Goal: Complete application form: Complete application form

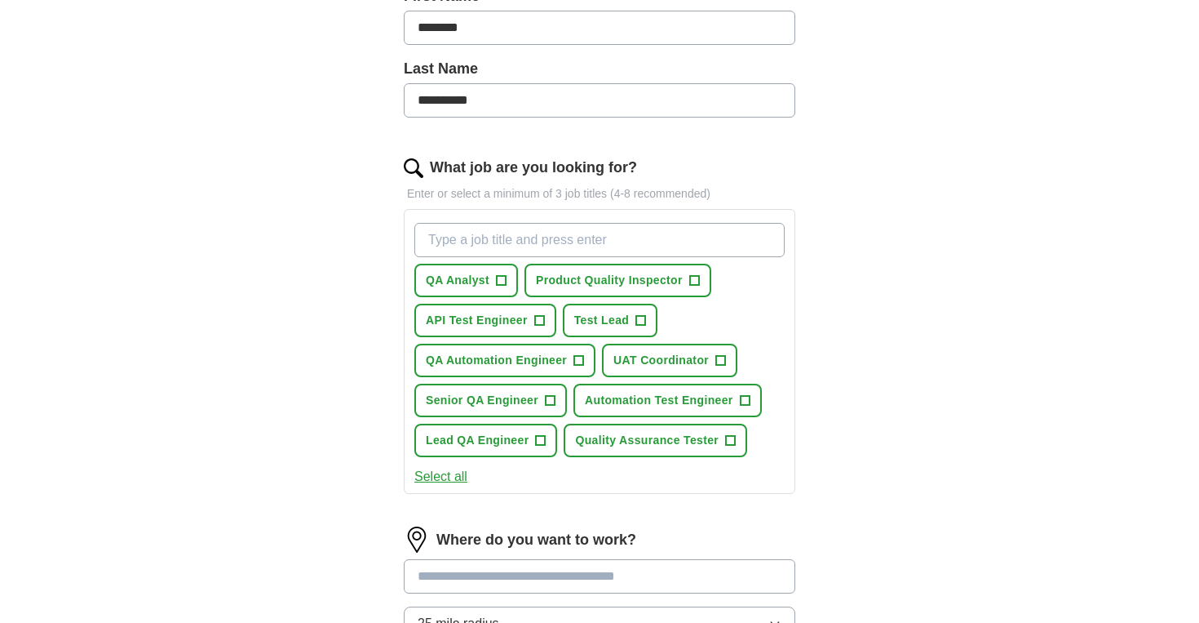
scroll to position [407, 0]
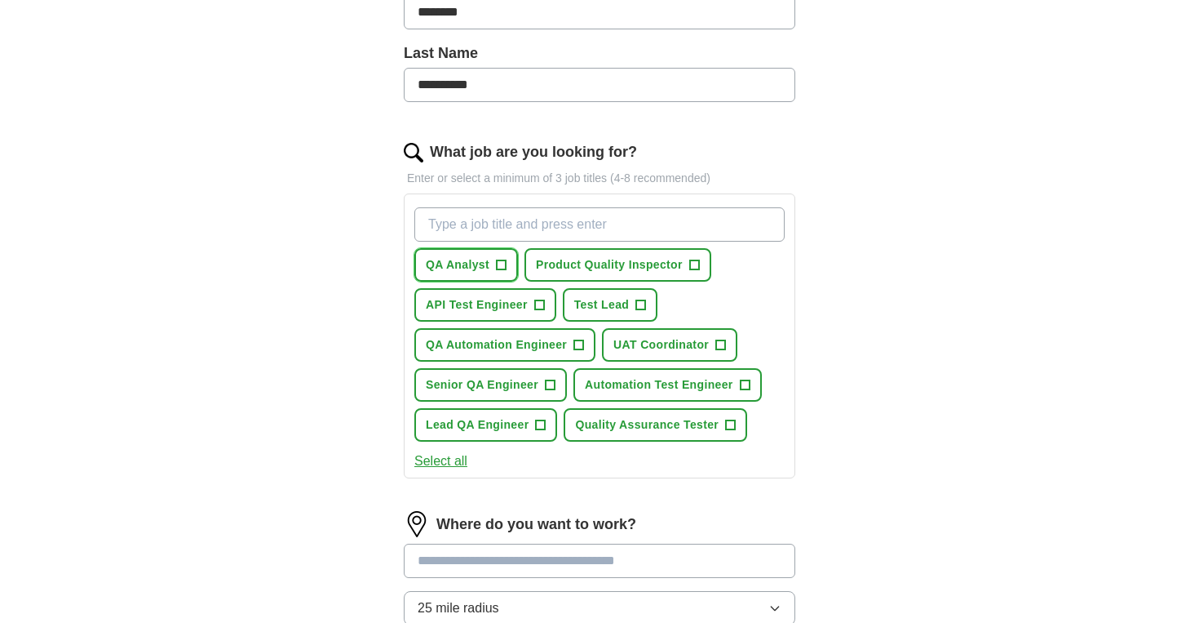
click at [498, 267] on span "+" at bounding box center [501, 265] width 10 height 13
click at [547, 382] on span "+" at bounding box center [551, 385] width 10 height 13
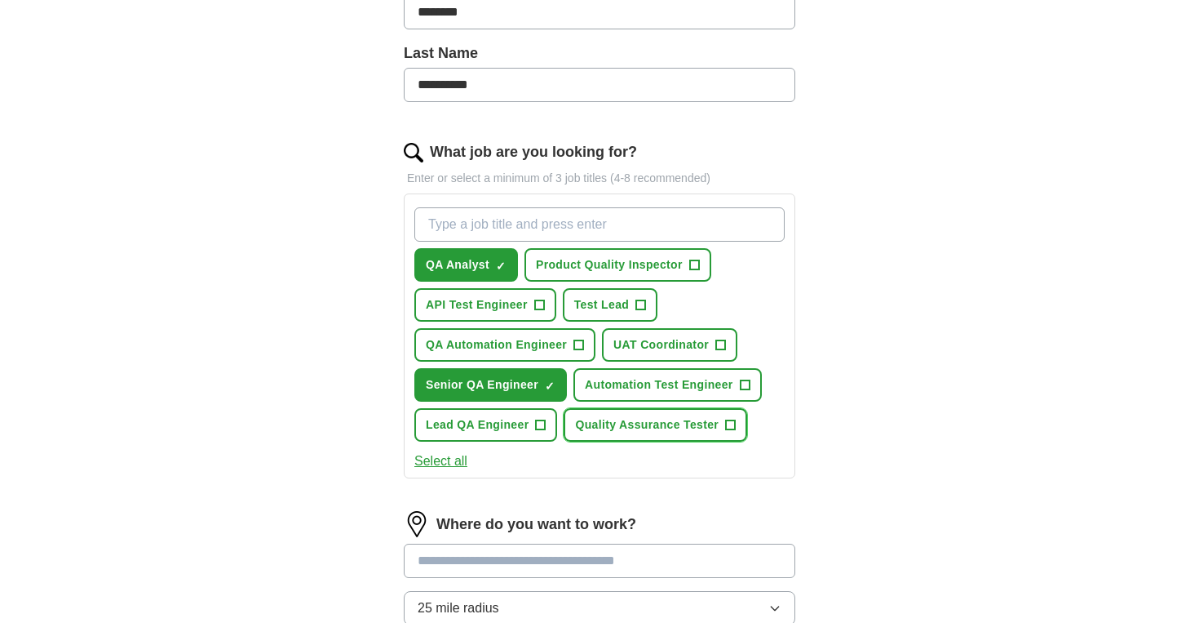
click at [727, 423] on span "+" at bounding box center [731, 425] width 10 height 13
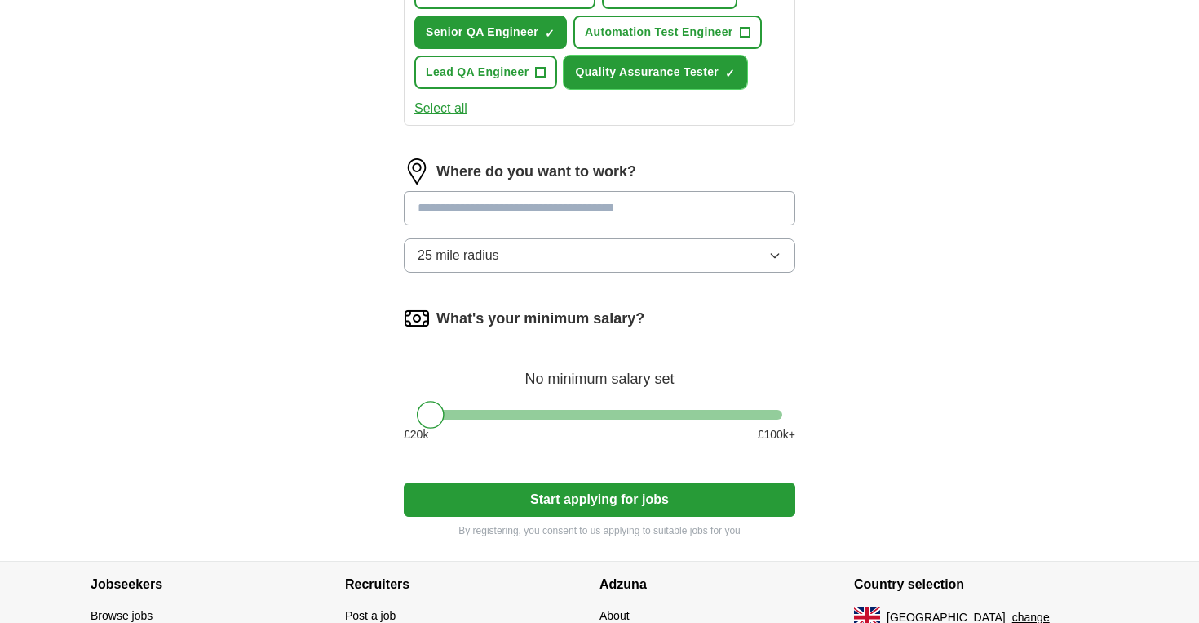
scroll to position [760, 0]
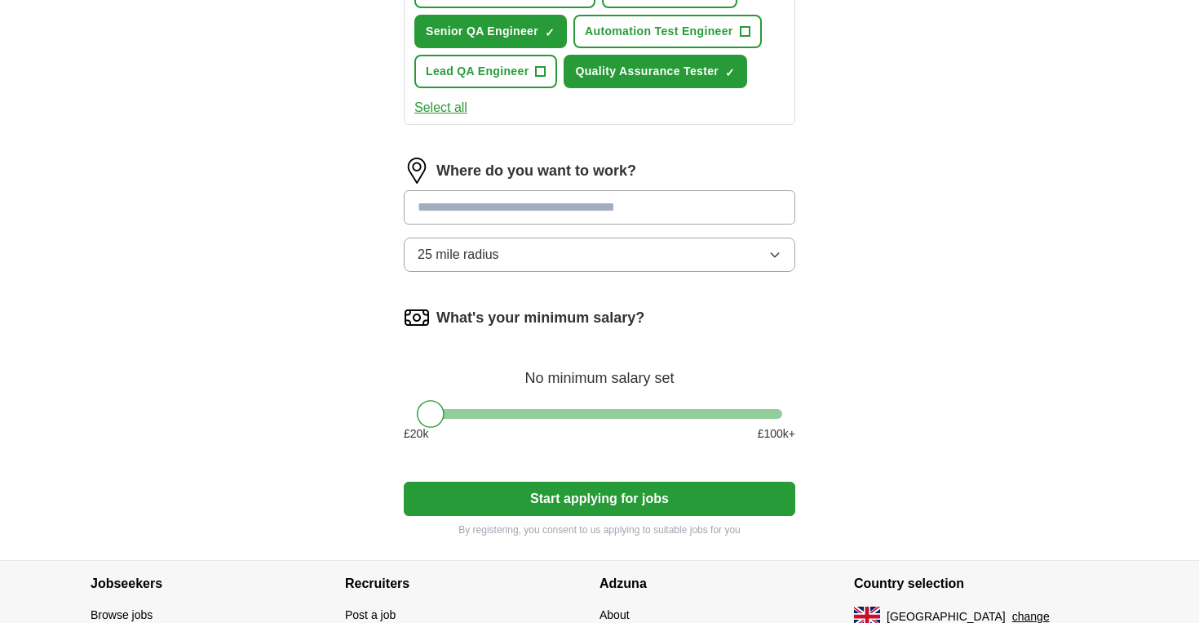
click at [672, 207] on input at bounding box center [600, 207] width 392 height 34
type input "**********"
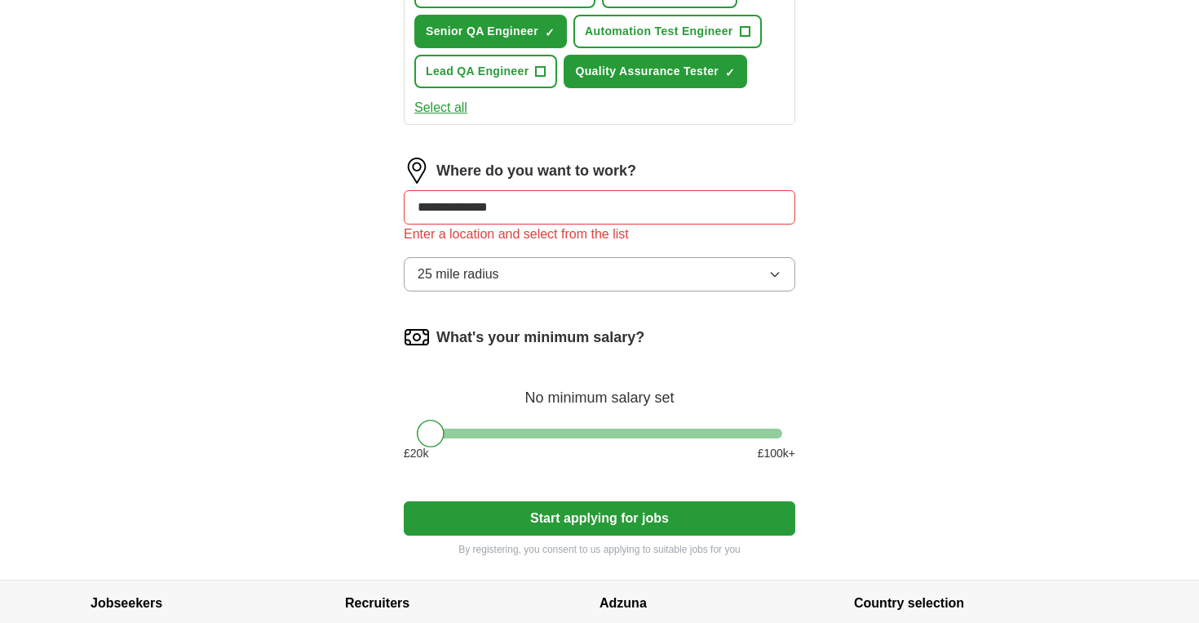
click at [597, 202] on input "**********" at bounding box center [600, 207] width 392 height 34
drag, startPoint x: 436, startPoint y: 435, endPoint x: 549, endPoint y: 436, distance: 112.6
click at [549, 437] on div at bounding box center [537, 433] width 28 height 28
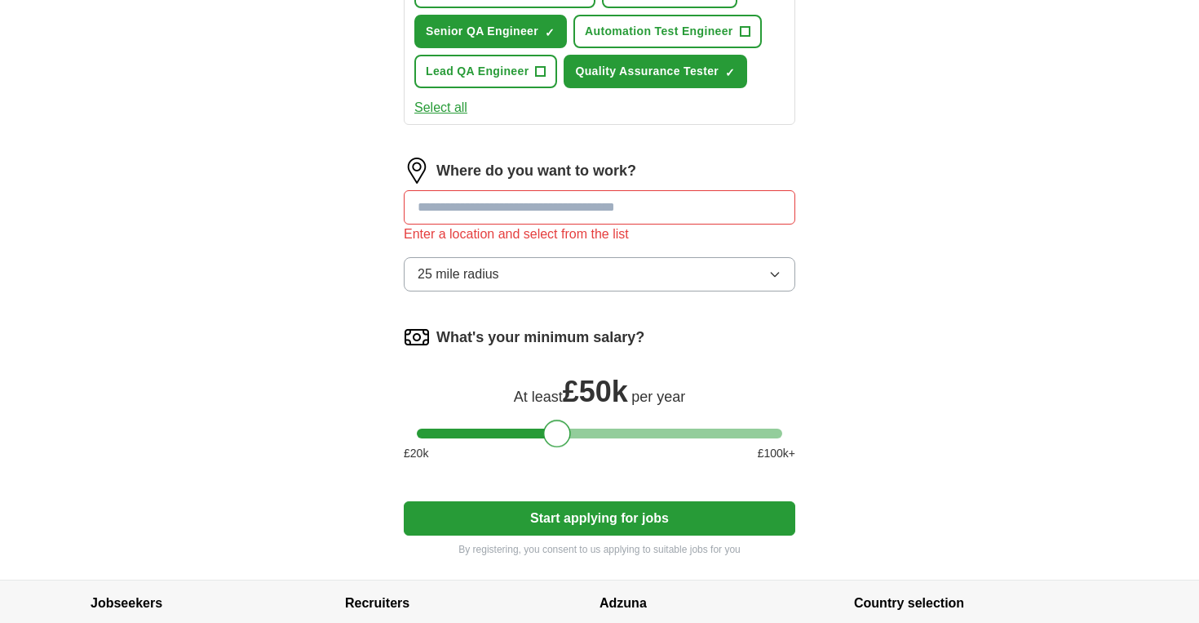
drag, startPoint x: 543, startPoint y: 436, endPoint x: 556, endPoint y: 441, distance: 13.7
click at [556, 441] on div at bounding box center [557, 433] width 28 height 28
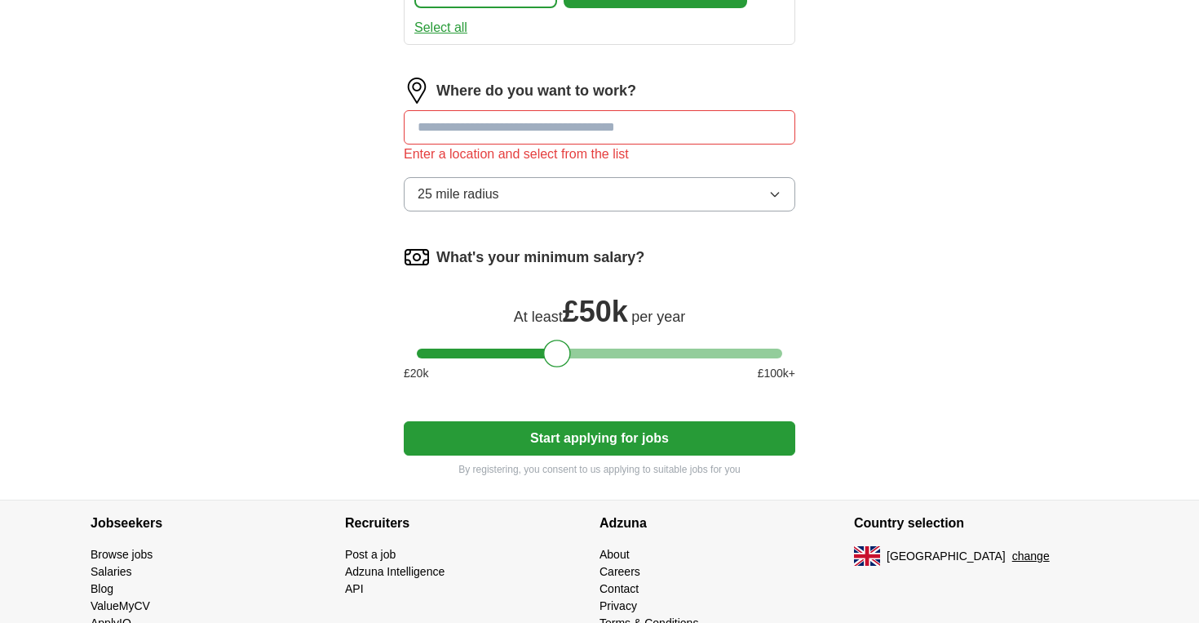
scroll to position [899, 0]
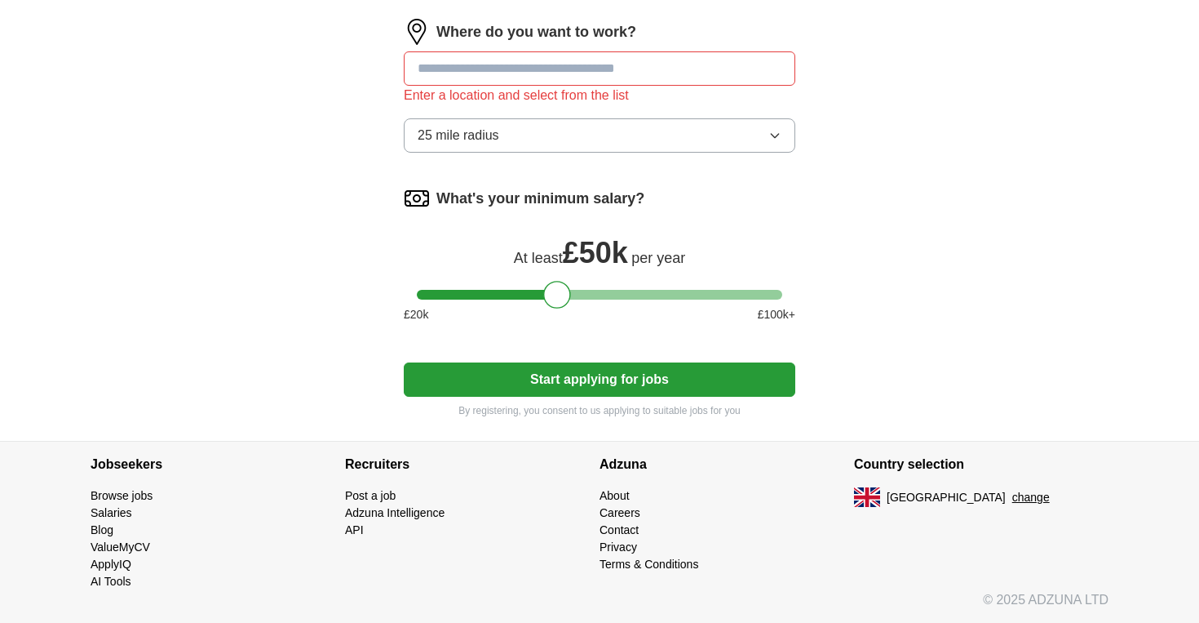
click at [676, 374] on button "Start applying for jobs" at bounding box center [600, 379] width 392 height 34
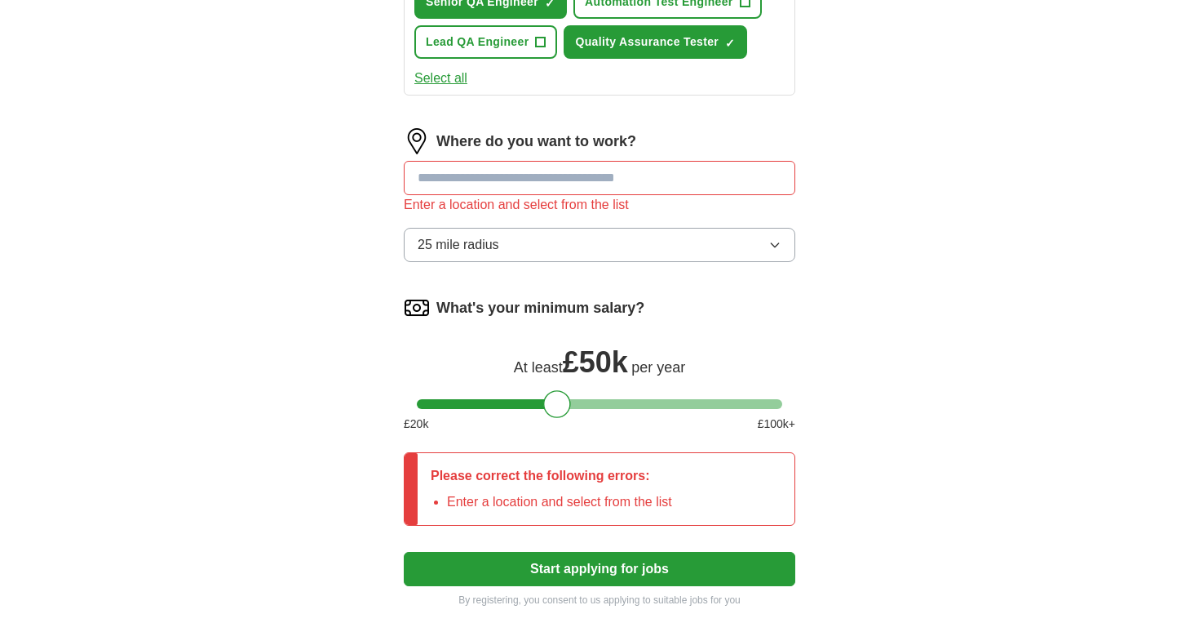
scroll to position [772, 0]
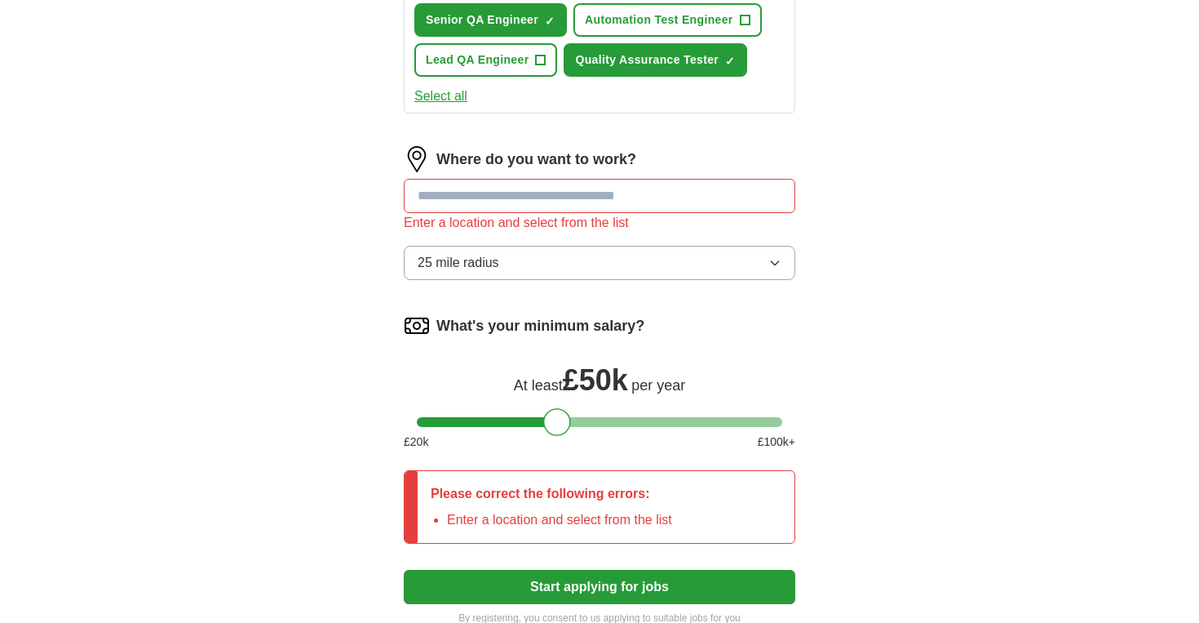
click at [759, 255] on button "25 mile radius" at bounding box center [600, 263] width 392 height 34
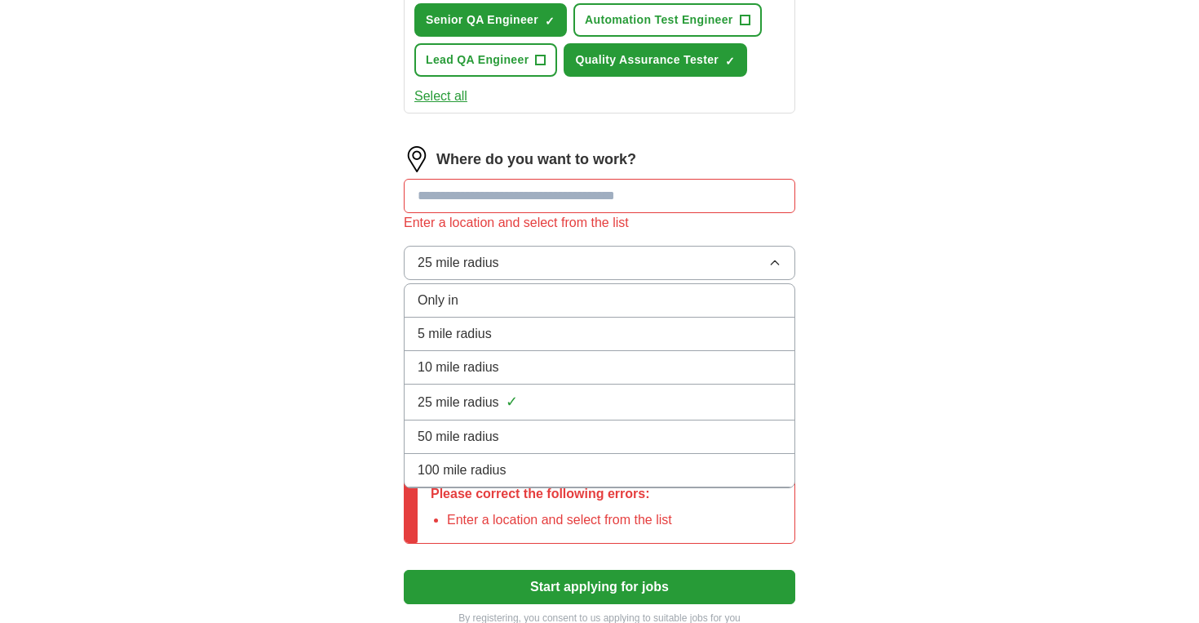
click at [637, 230] on div "Enter a location and select from the list" at bounding box center [600, 223] width 392 height 20
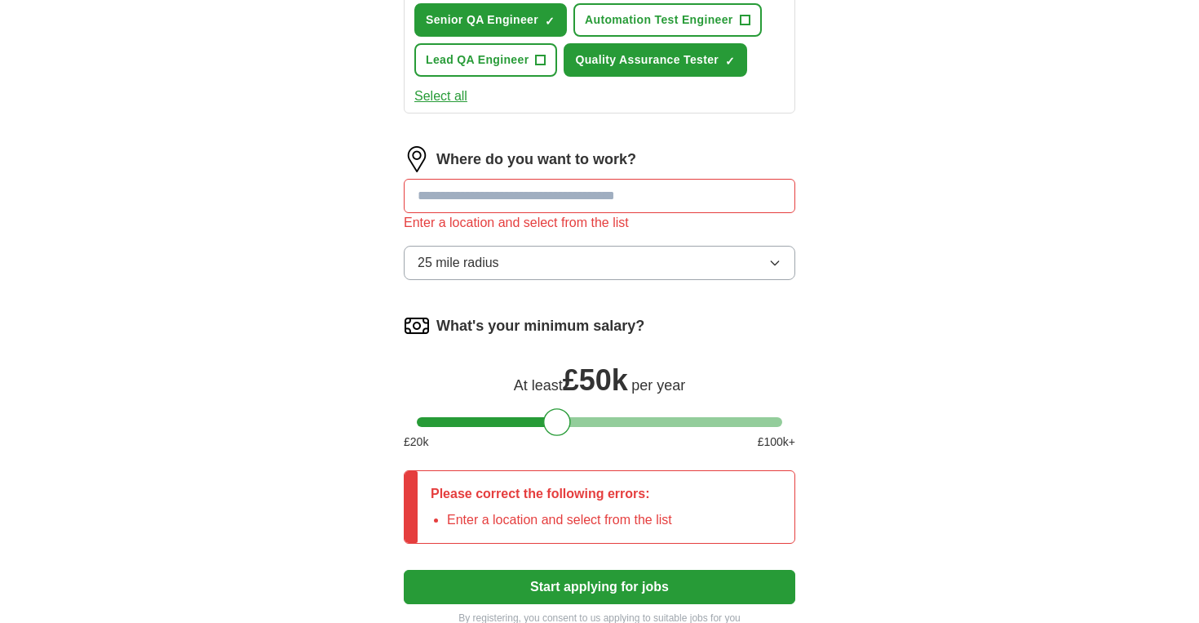
click at [637, 202] on input at bounding box center [600, 196] width 392 height 34
type input "******"
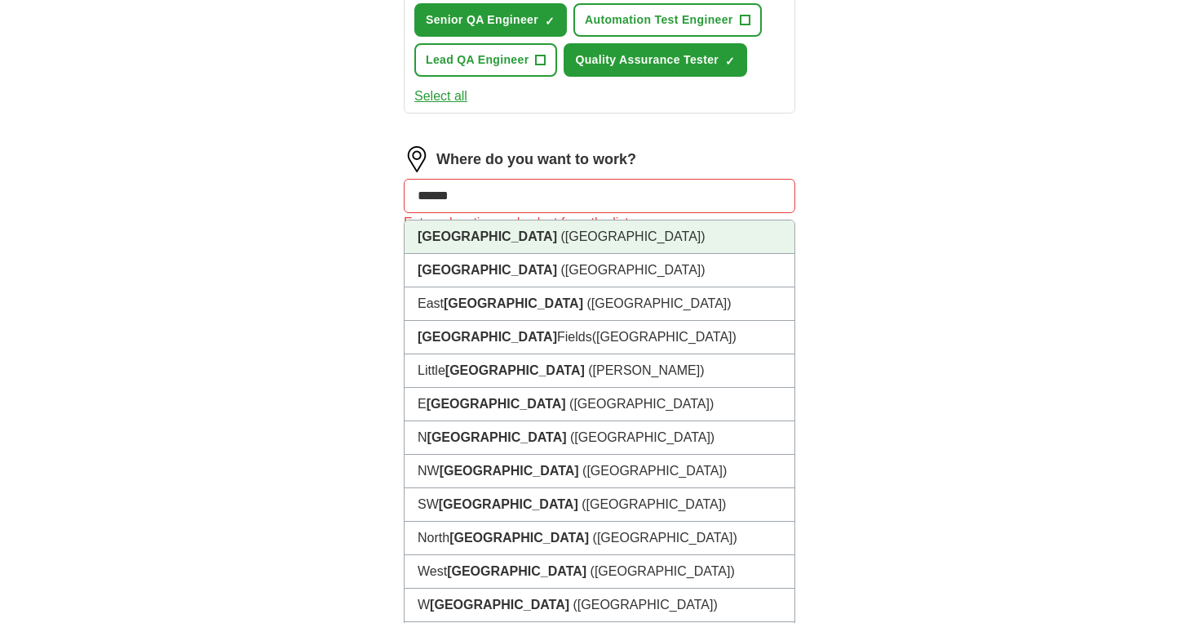
click at [618, 242] on li "[GEOGRAPHIC_DATA] ([GEOGRAPHIC_DATA])" at bounding box center [600, 236] width 390 height 33
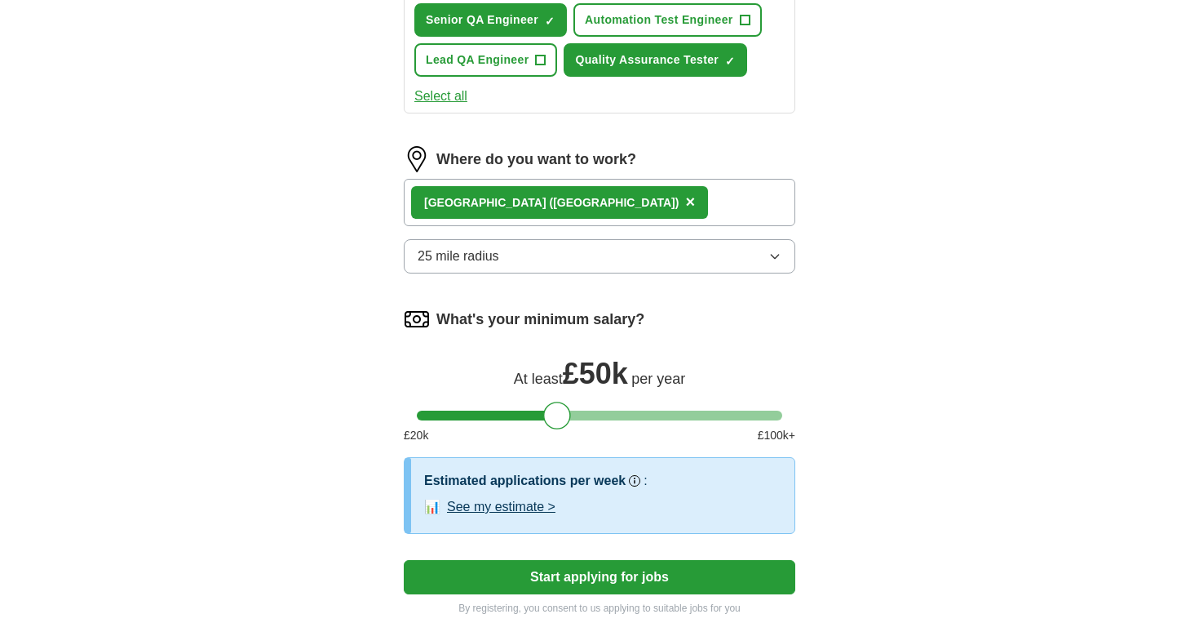
click at [804, 370] on div "**********" at bounding box center [600, 3] width 522 height 1269
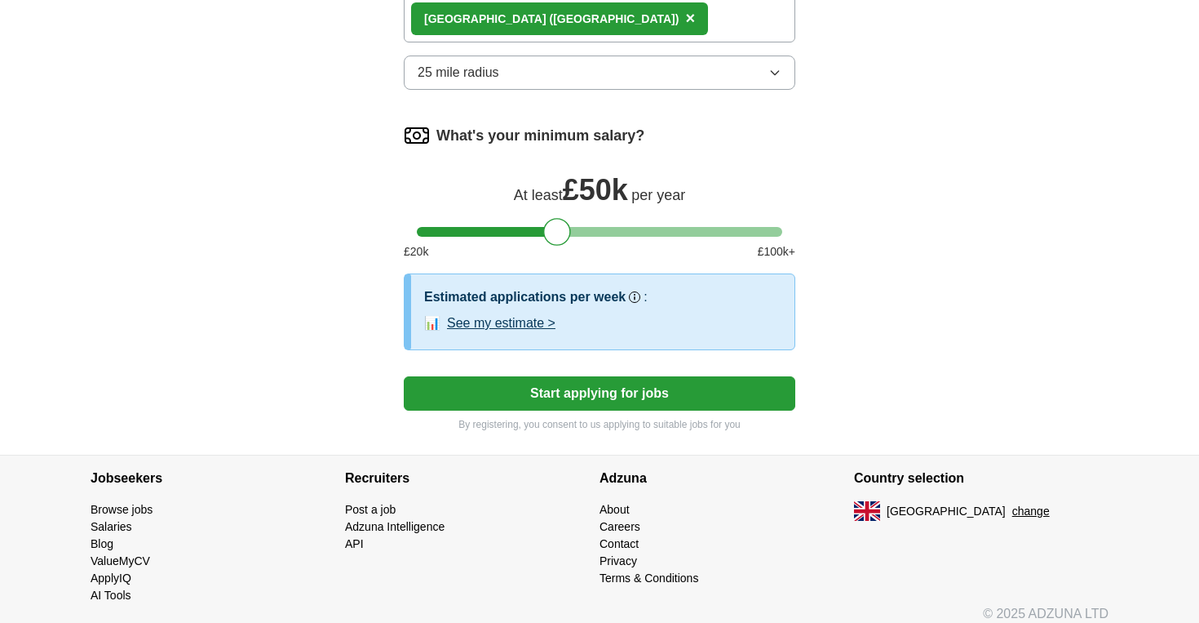
click at [658, 397] on button "Start applying for jobs" at bounding box center [600, 393] width 392 height 34
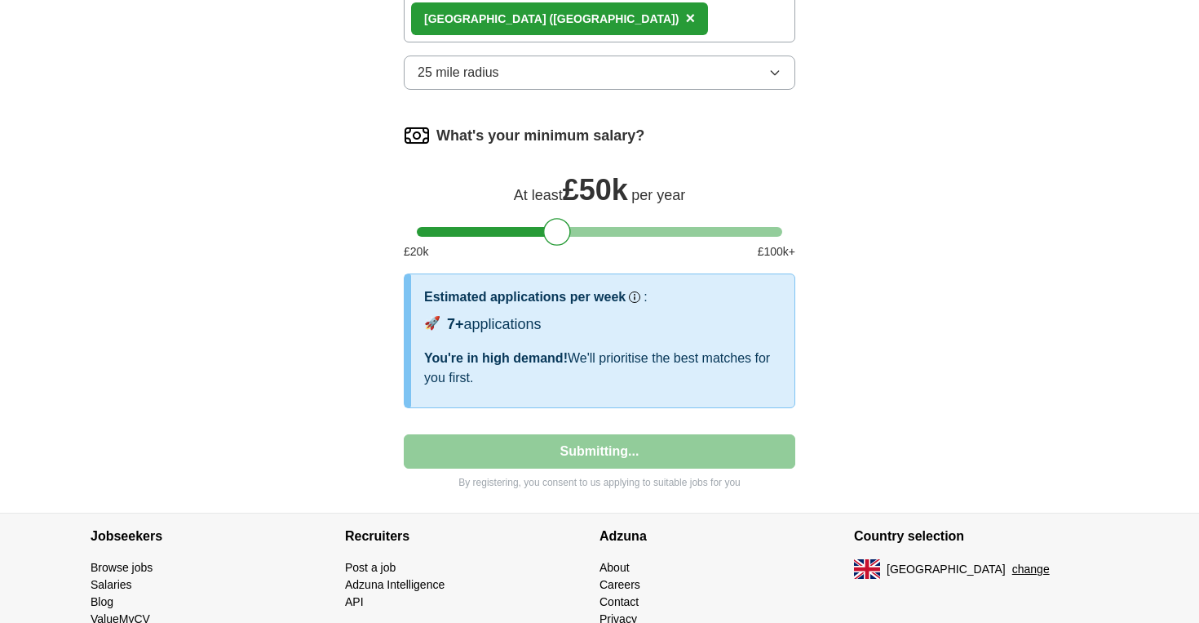
select select "**"
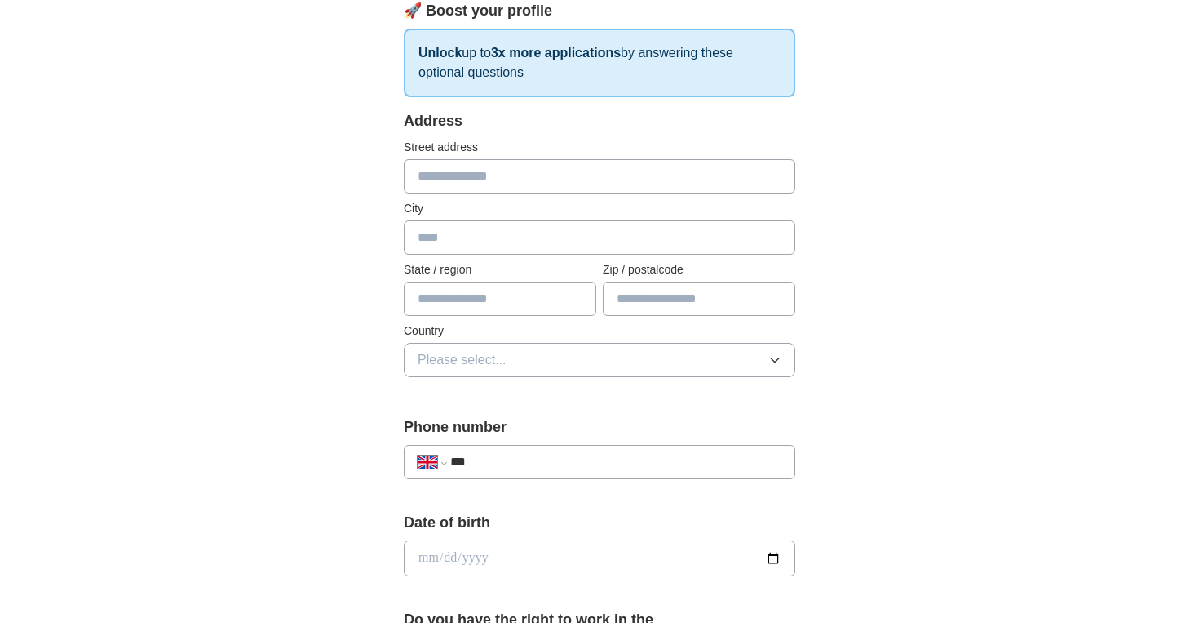
scroll to position [247, 0]
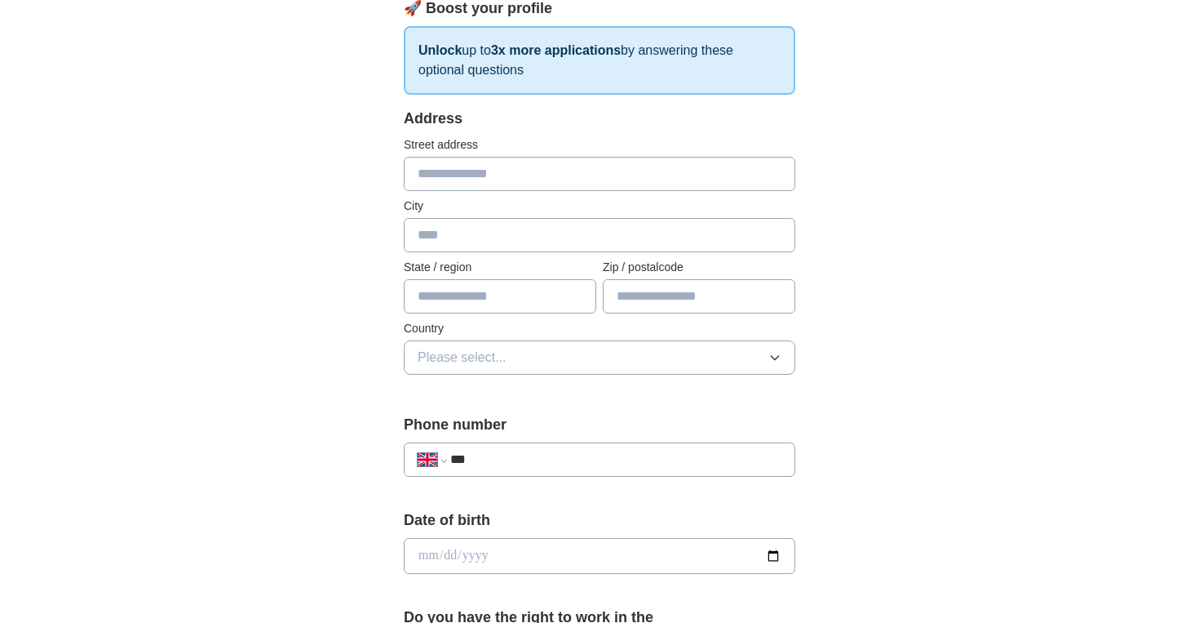
click at [555, 223] on input "text" at bounding box center [600, 235] width 392 height 34
type input "*********"
click at [535, 377] on div "Address Street address City ********* State / region Zip / postalcode Country P…" at bounding box center [600, 251] width 392 height 286
click at [553, 359] on button "Please select..." at bounding box center [600, 357] width 392 height 34
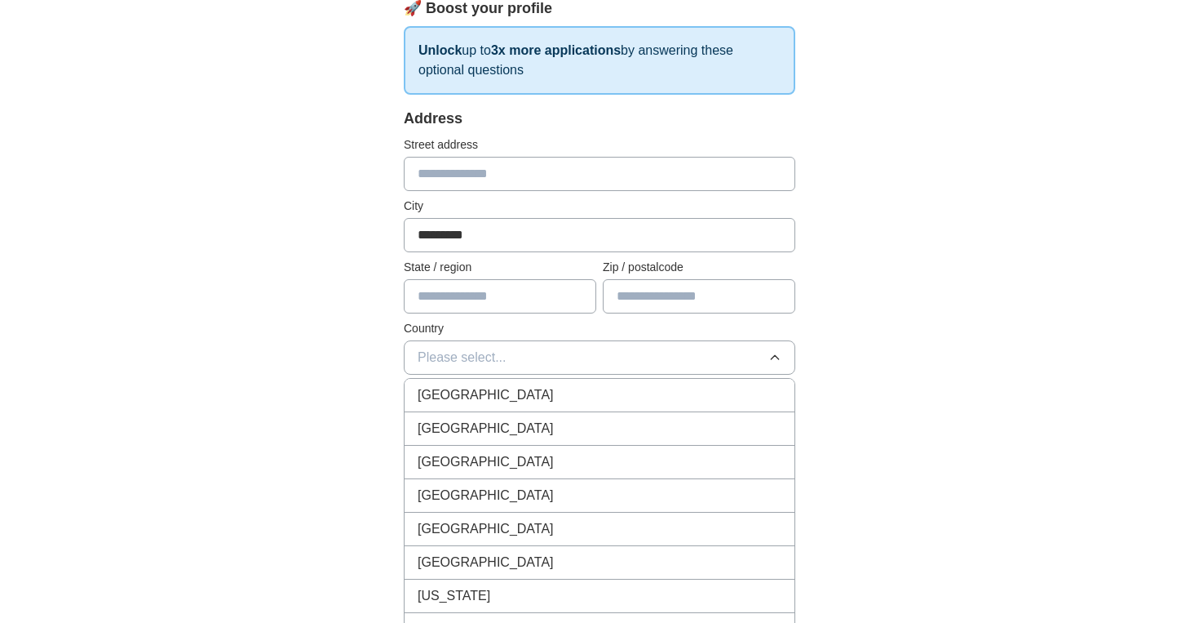
click at [547, 399] on div "[GEOGRAPHIC_DATA]" at bounding box center [600, 395] width 364 height 20
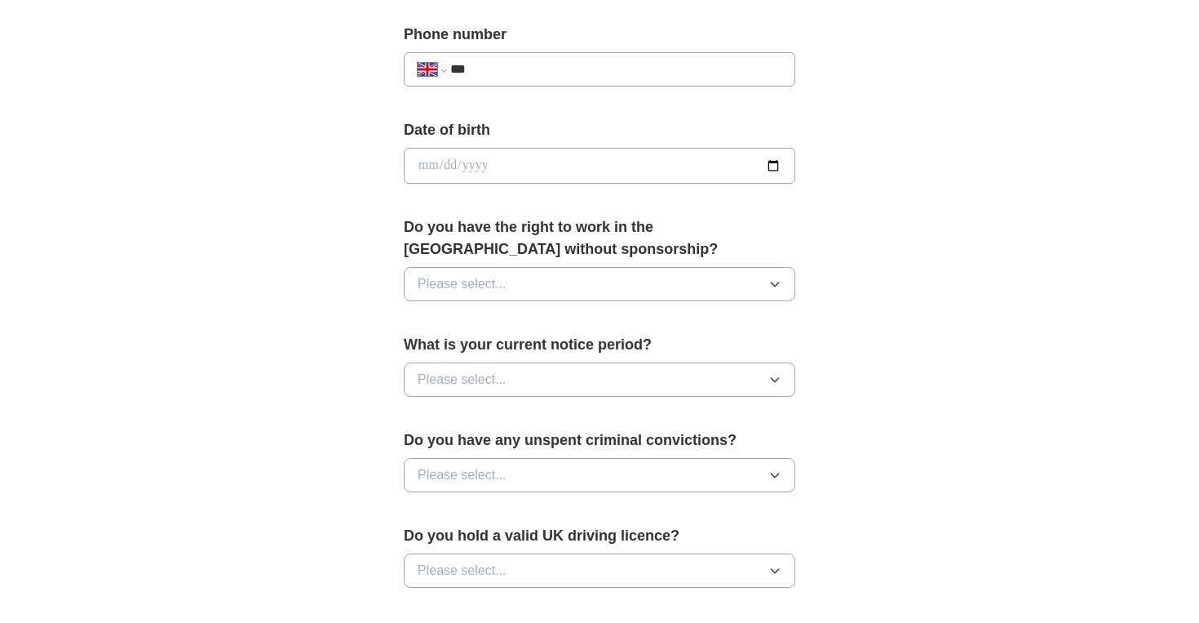
scroll to position [658, 0]
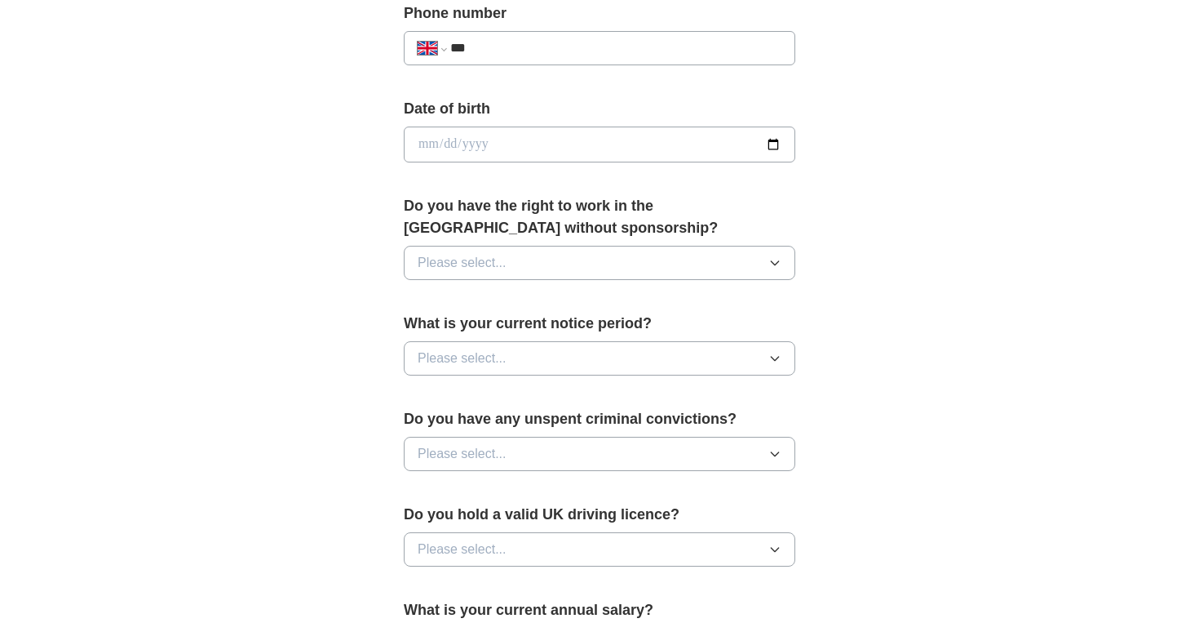
click at [550, 263] on button "Please select..." at bounding box center [600, 263] width 392 height 34
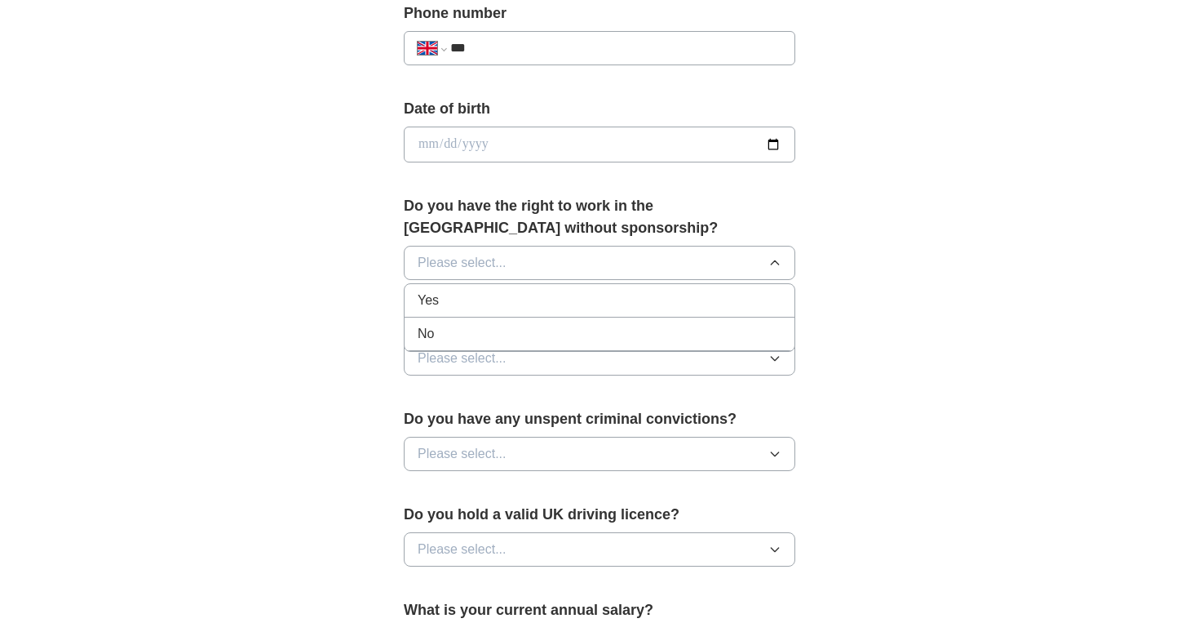
click at [544, 301] on div "Yes" at bounding box center [600, 300] width 364 height 20
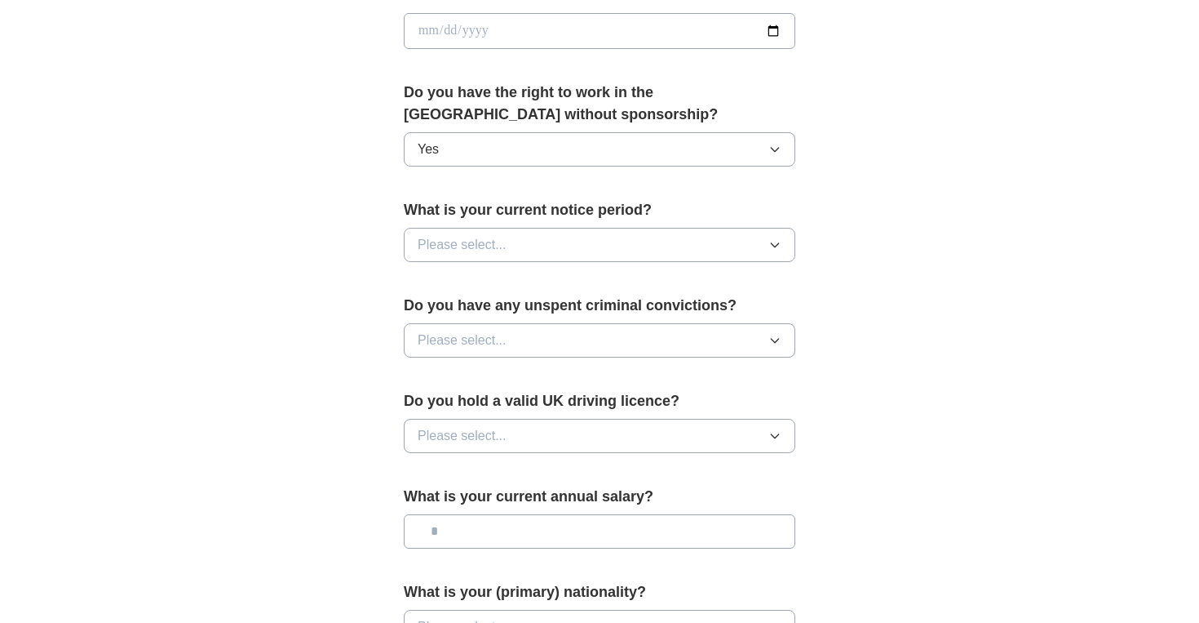
scroll to position [776, 0]
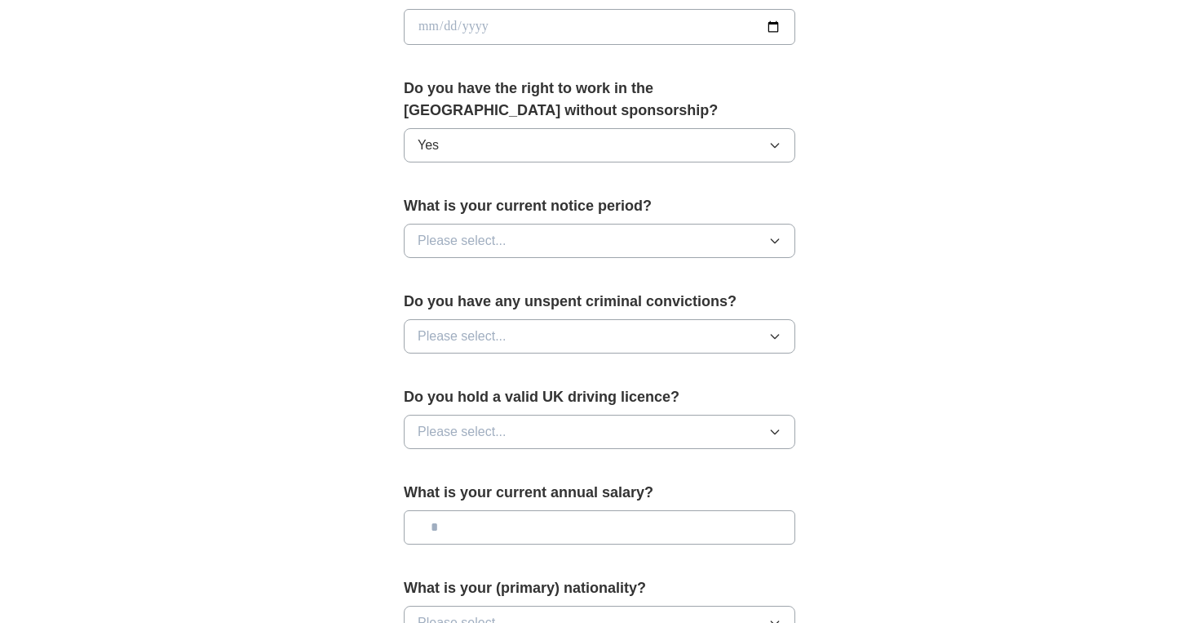
click at [594, 242] on button "Please select..." at bounding box center [600, 241] width 392 height 34
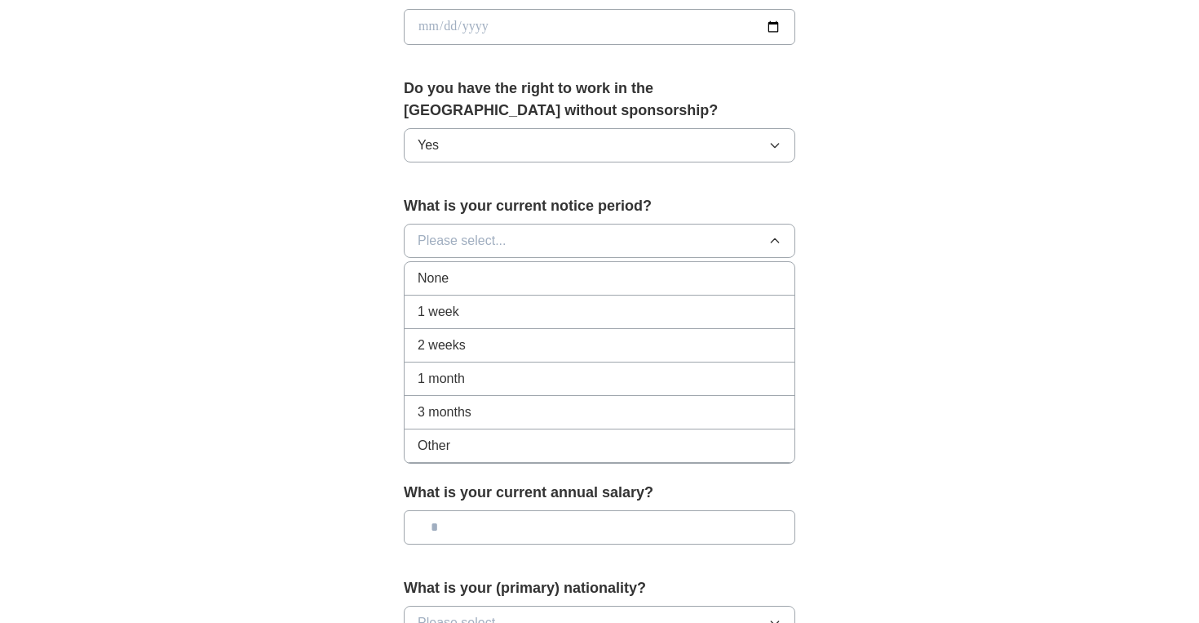
click at [533, 411] on div "3 months" at bounding box center [600, 412] width 364 height 20
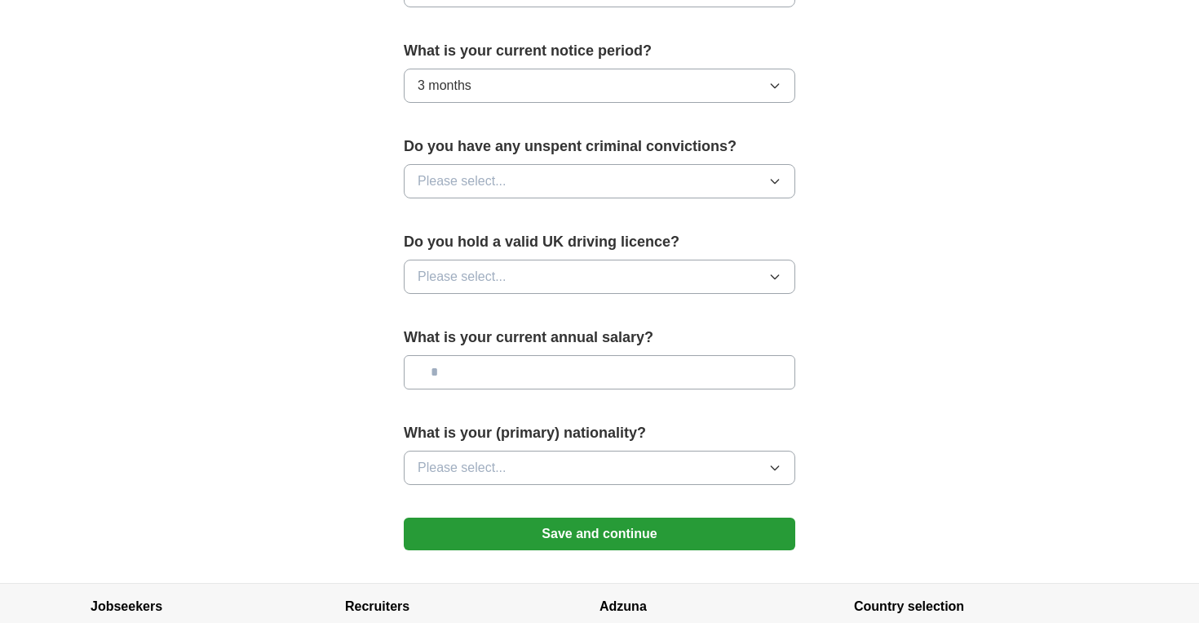
scroll to position [933, 0]
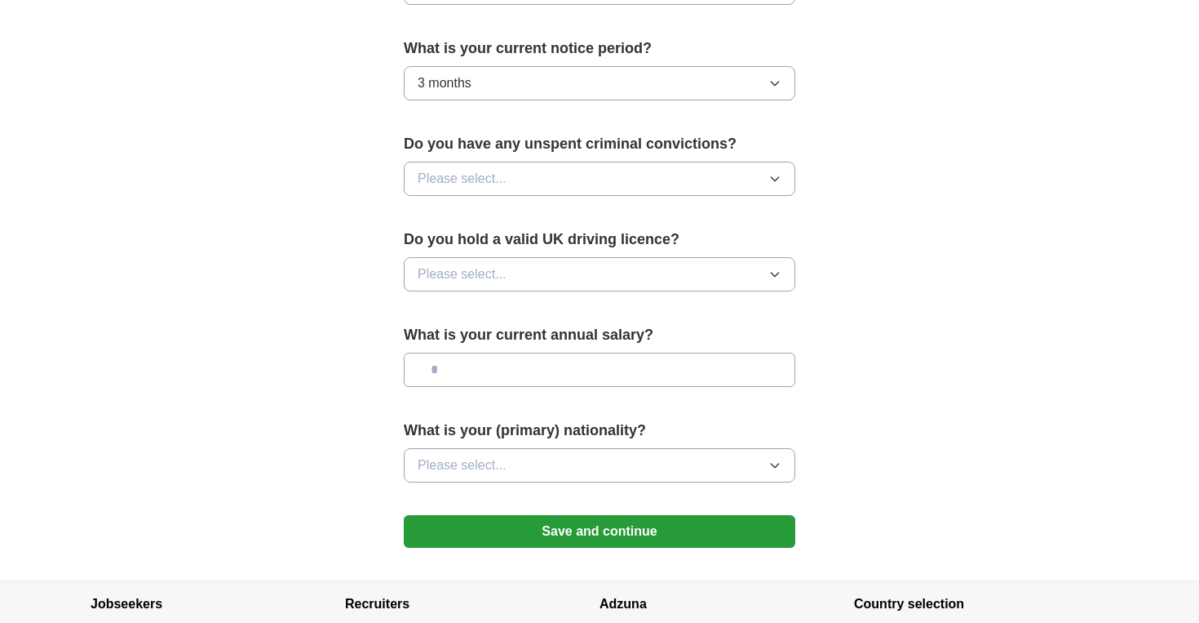
click at [600, 184] on button "Please select..." at bounding box center [600, 179] width 392 height 34
click at [583, 237] on li "No" at bounding box center [600, 249] width 390 height 33
click at [610, 376] on input "text" at bounding box center [600, 369] width 392 height 34
type input "*******"
click at [647, 471] on button "Please select..." at bounding box center [600, 465] width 392 height 34
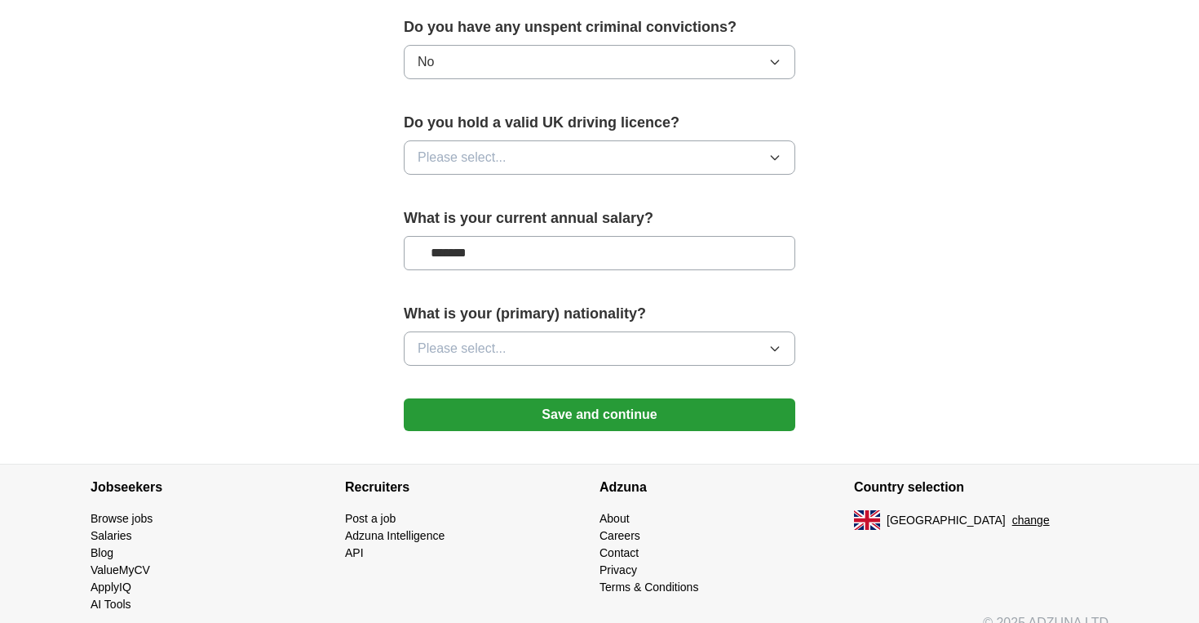
scroll to position [1073, 0]
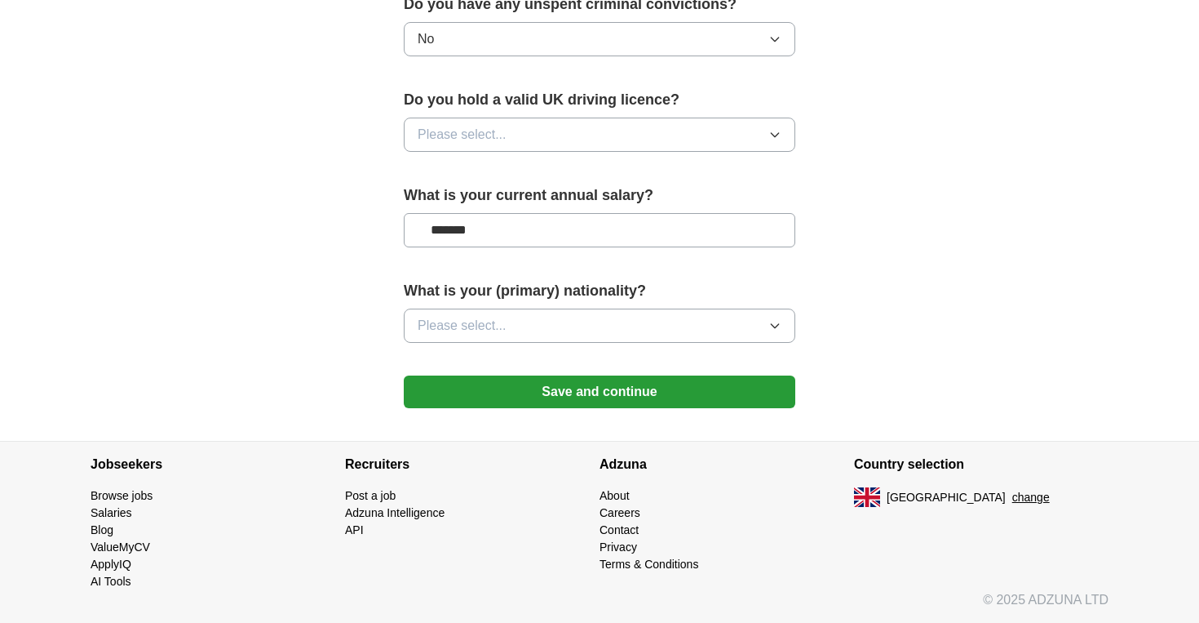
click at [694, 397] on button "Save and continue" at bounding box center [600, 391] width 392 height 33
